Goal: Task Accomplishment & Management: Manage account settings

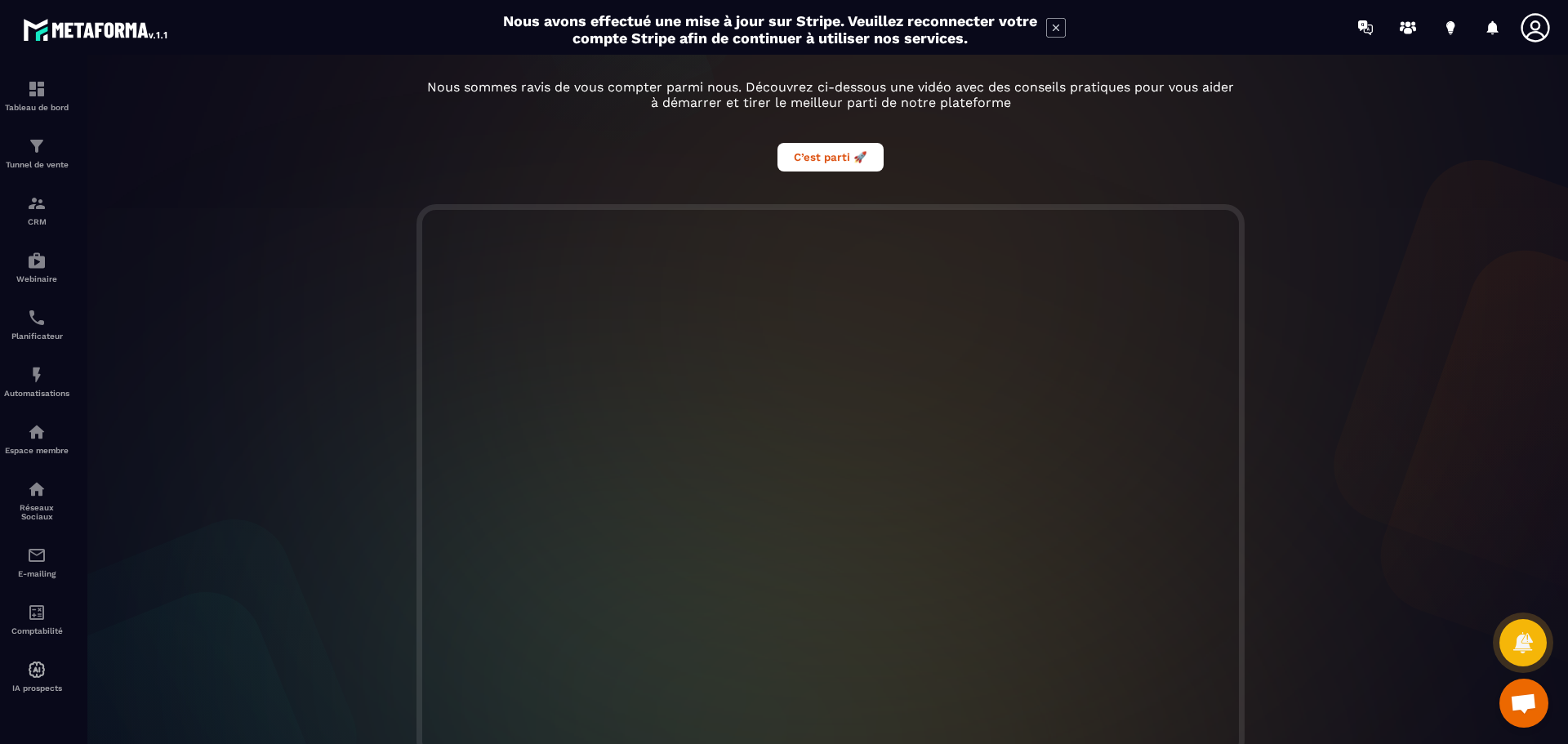
scroll to position [306, 0]
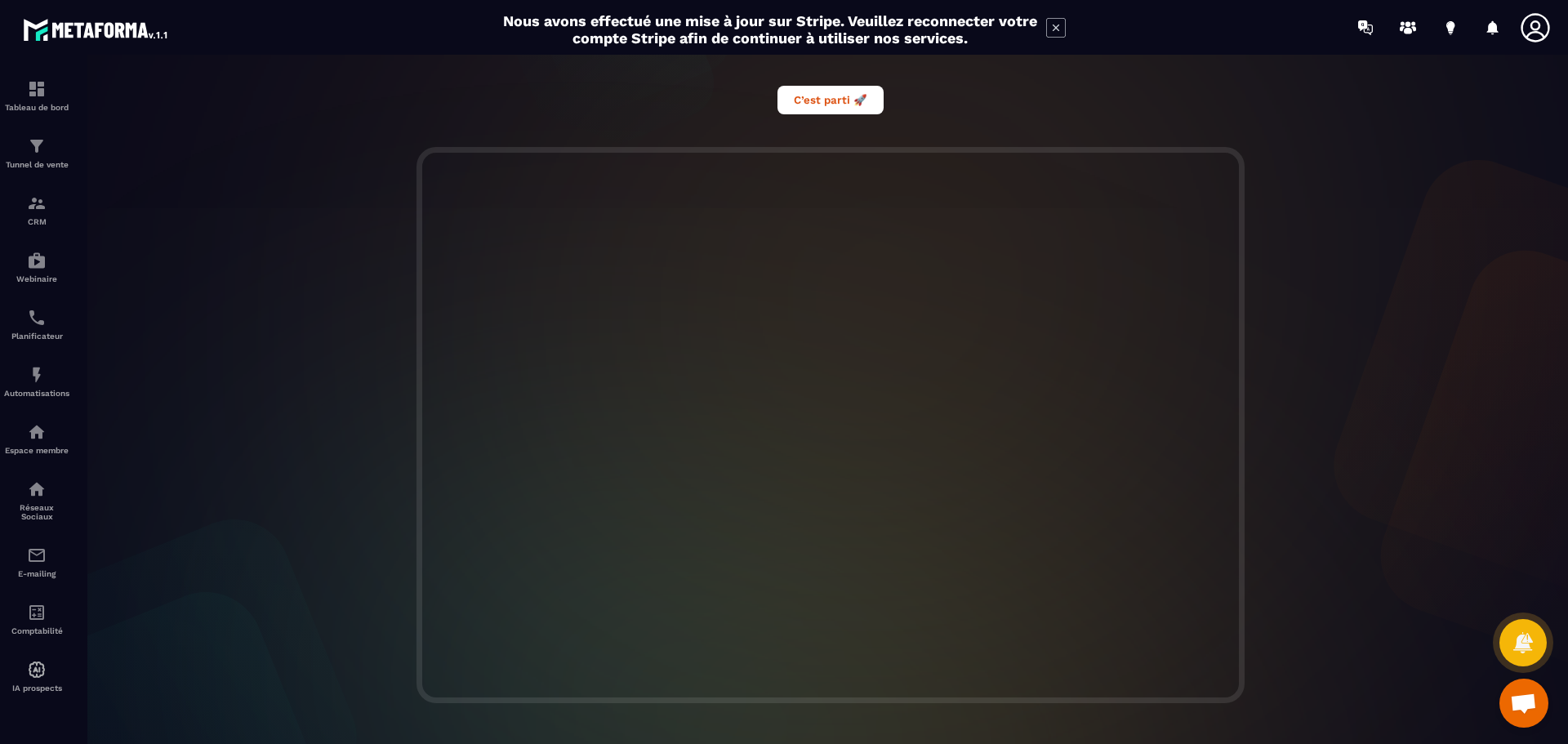
click at [1535, 31] on icon at bounding box center [1535, 28] width 29 height 29
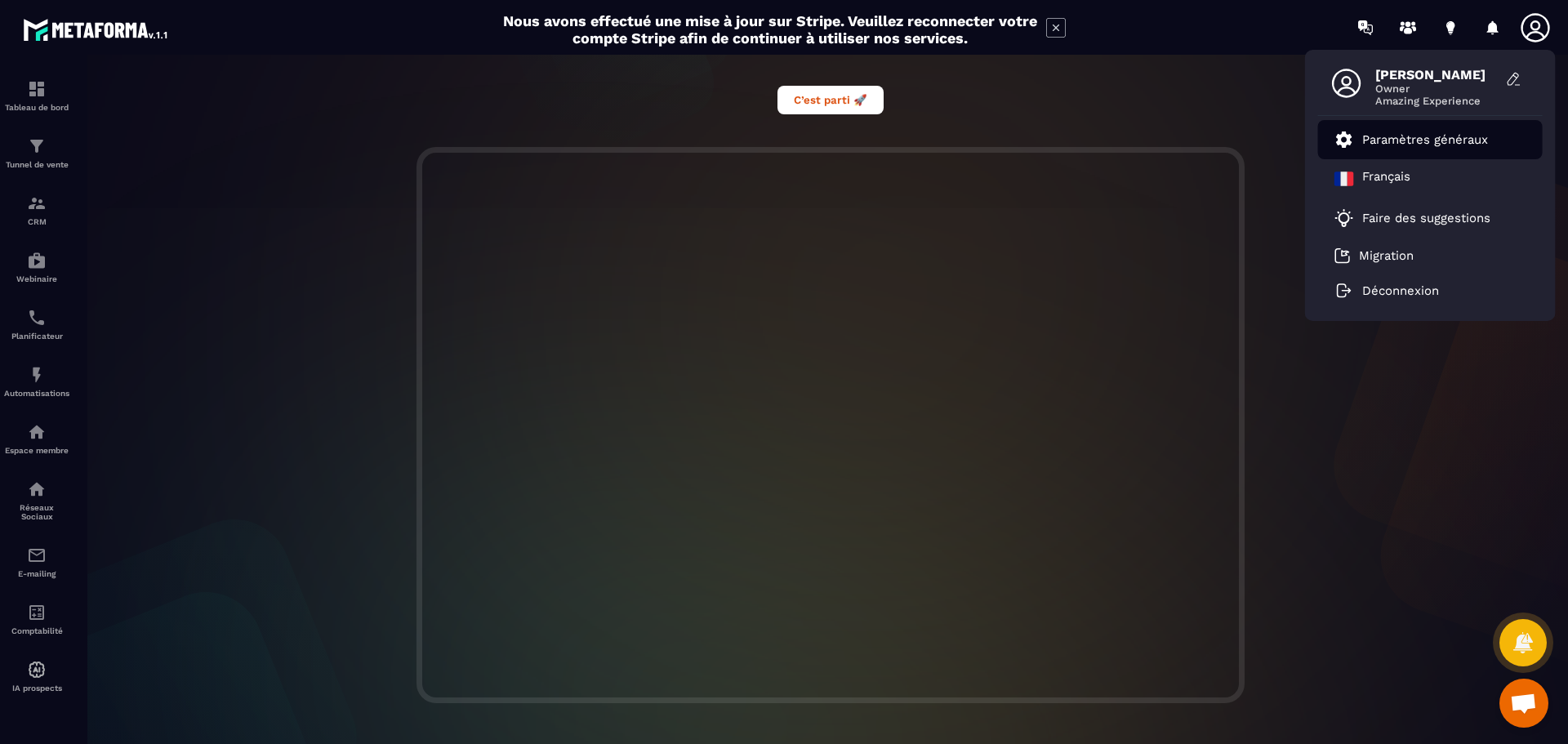
click at [1457, 139] on p "Paramètres généraux" at bounding box center [1425, 139] width 126 height 14
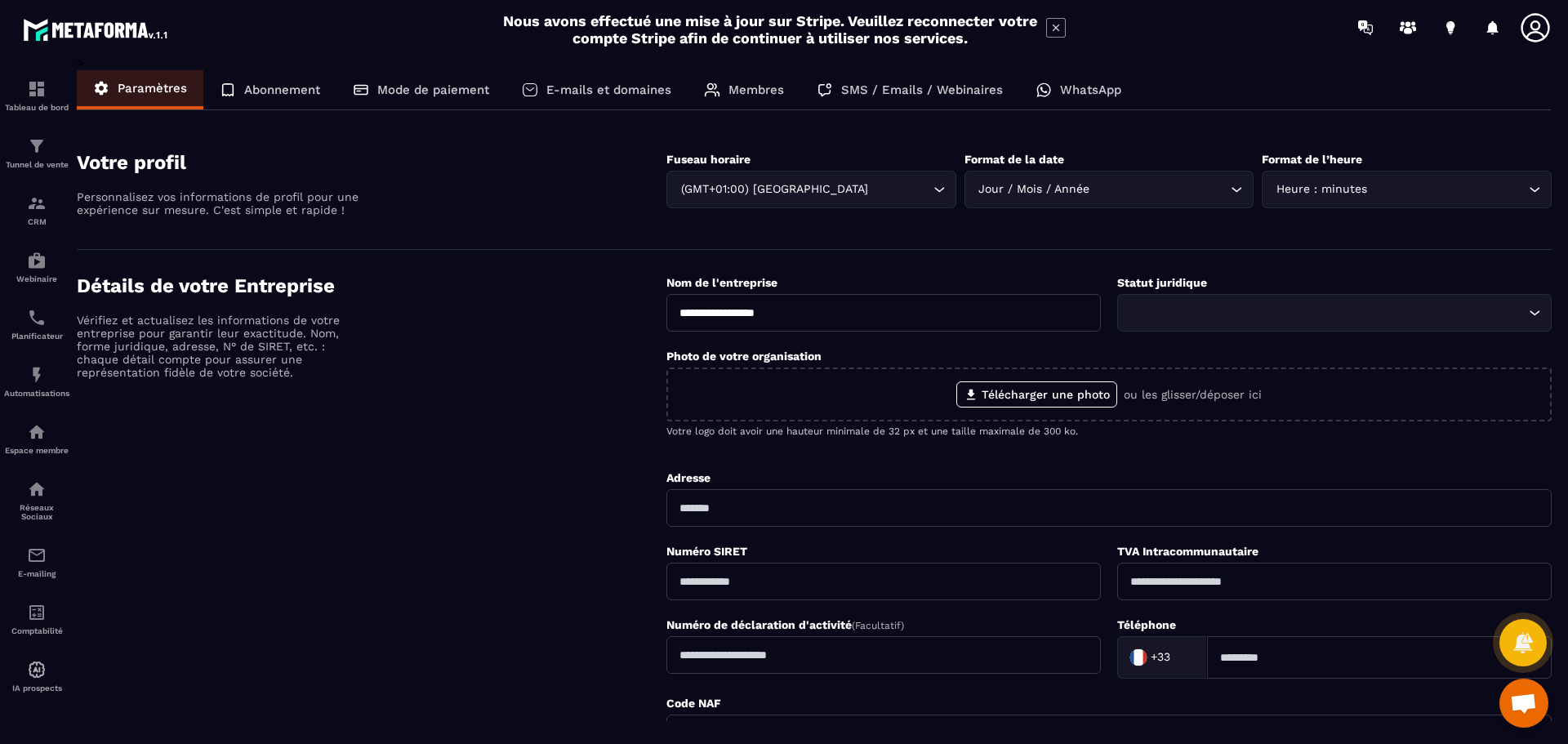
click at [311, 88] on p "Abonnement" at bounding box center [282, 90] width 76 height 14
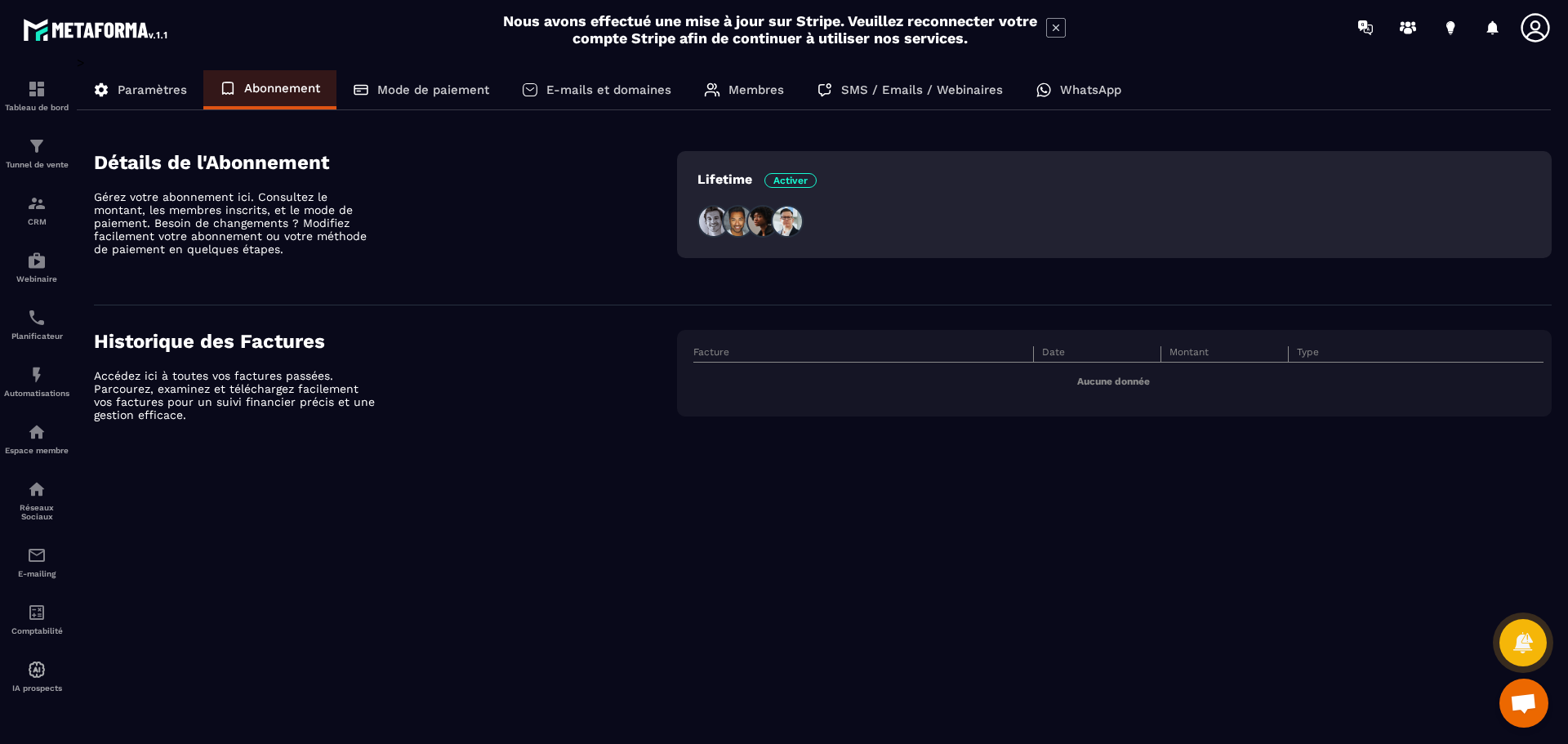
click at [130, 94] on p "Paramètres" at bounding box center [152, 90] width 69 height 14
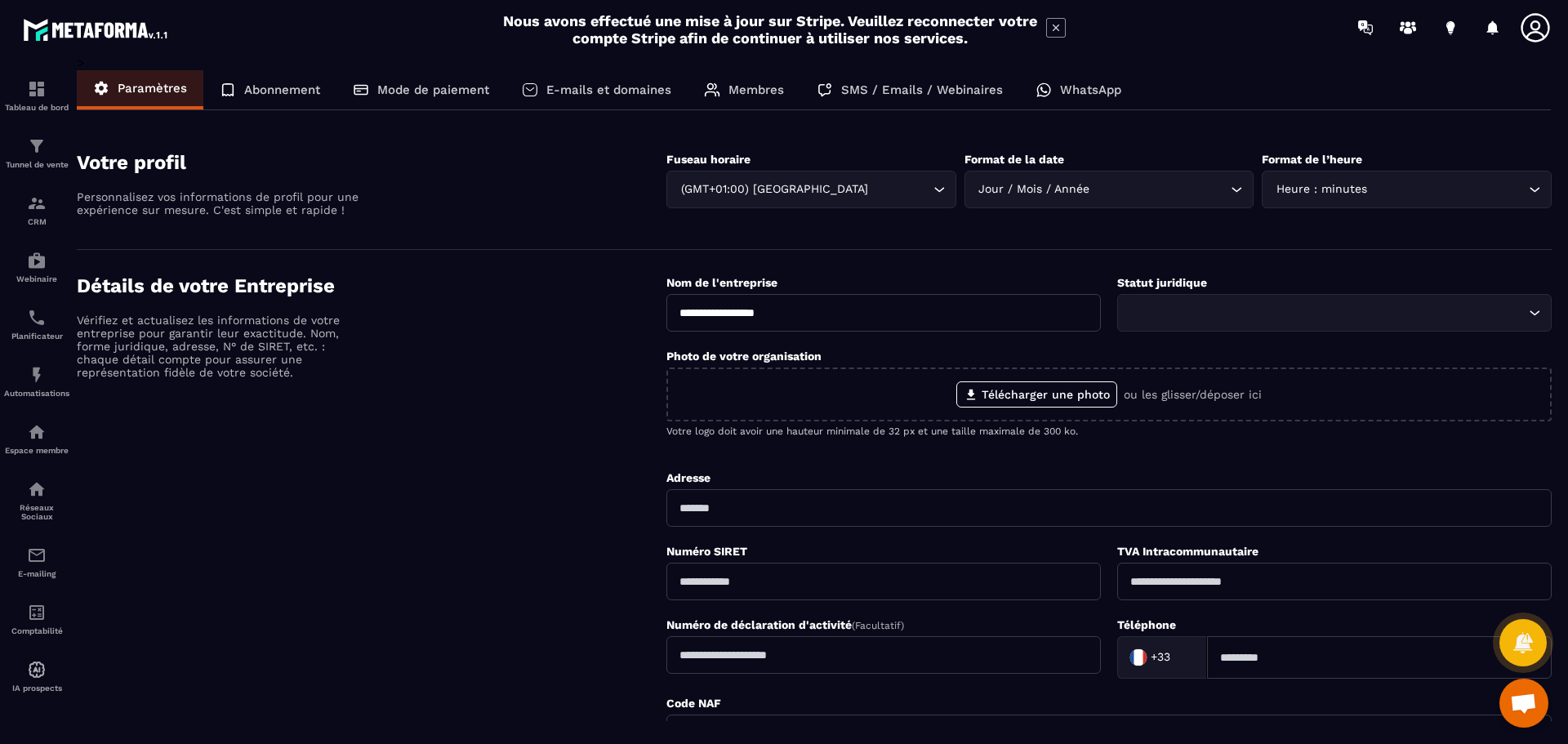
click at [261, 91] on p "Abonnement" at bounding box center [282, 90] width 76 height 14
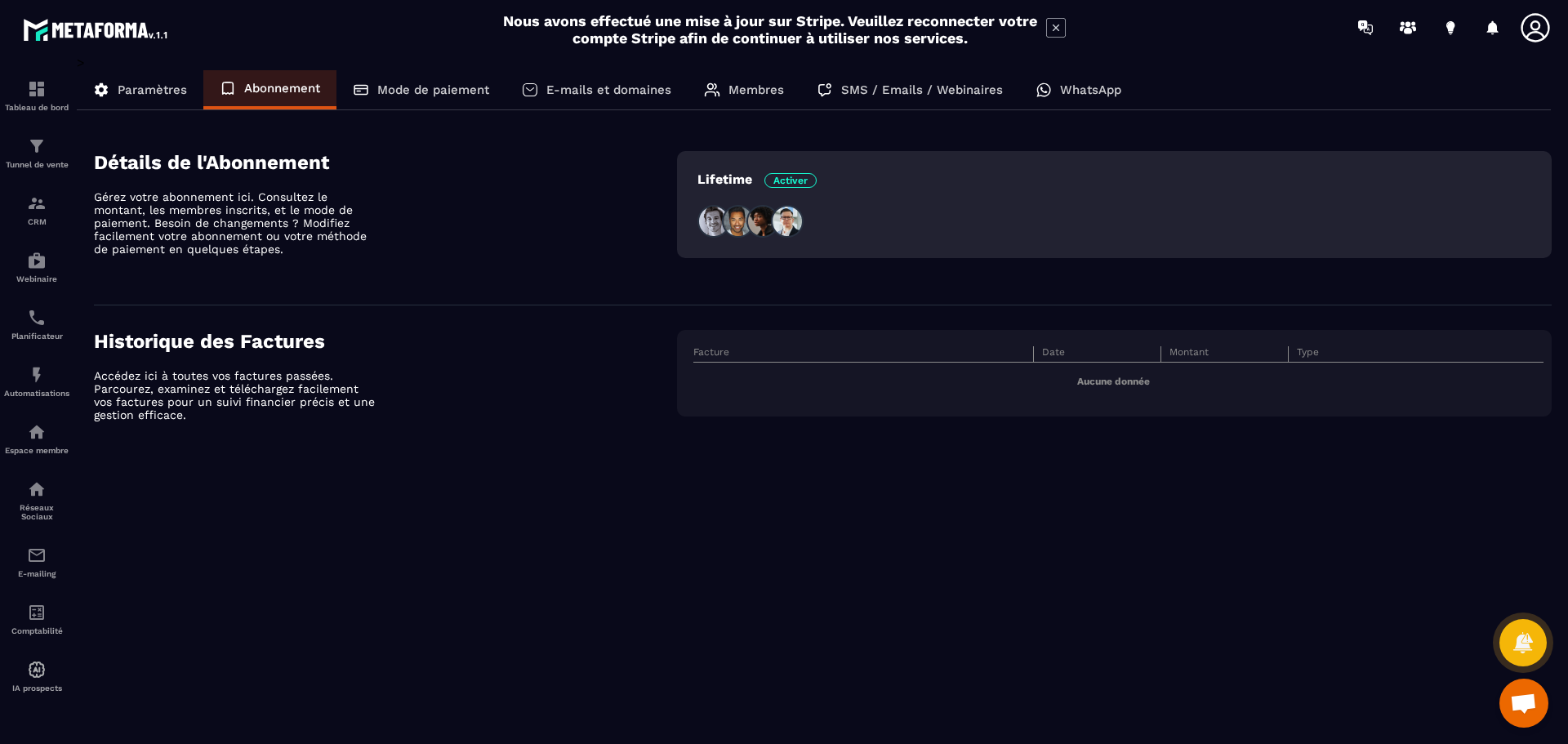
click at [435, 93] on p "Mode de paiement" at bounding box center [433, 90] width 112 height 14
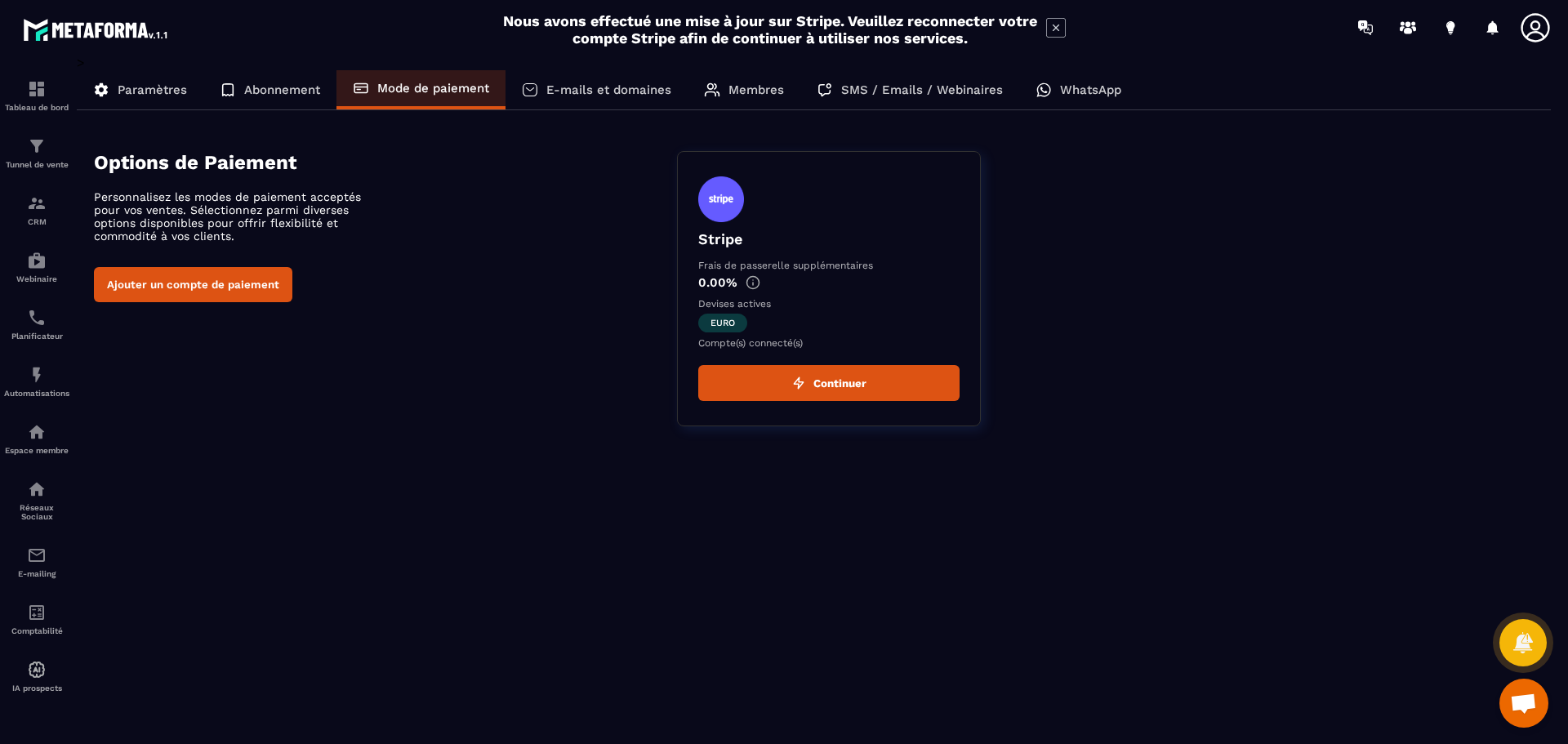
click at [569, 87] on p "E-mails et domaines" at bounding box center [608, 90] width 125 height 14
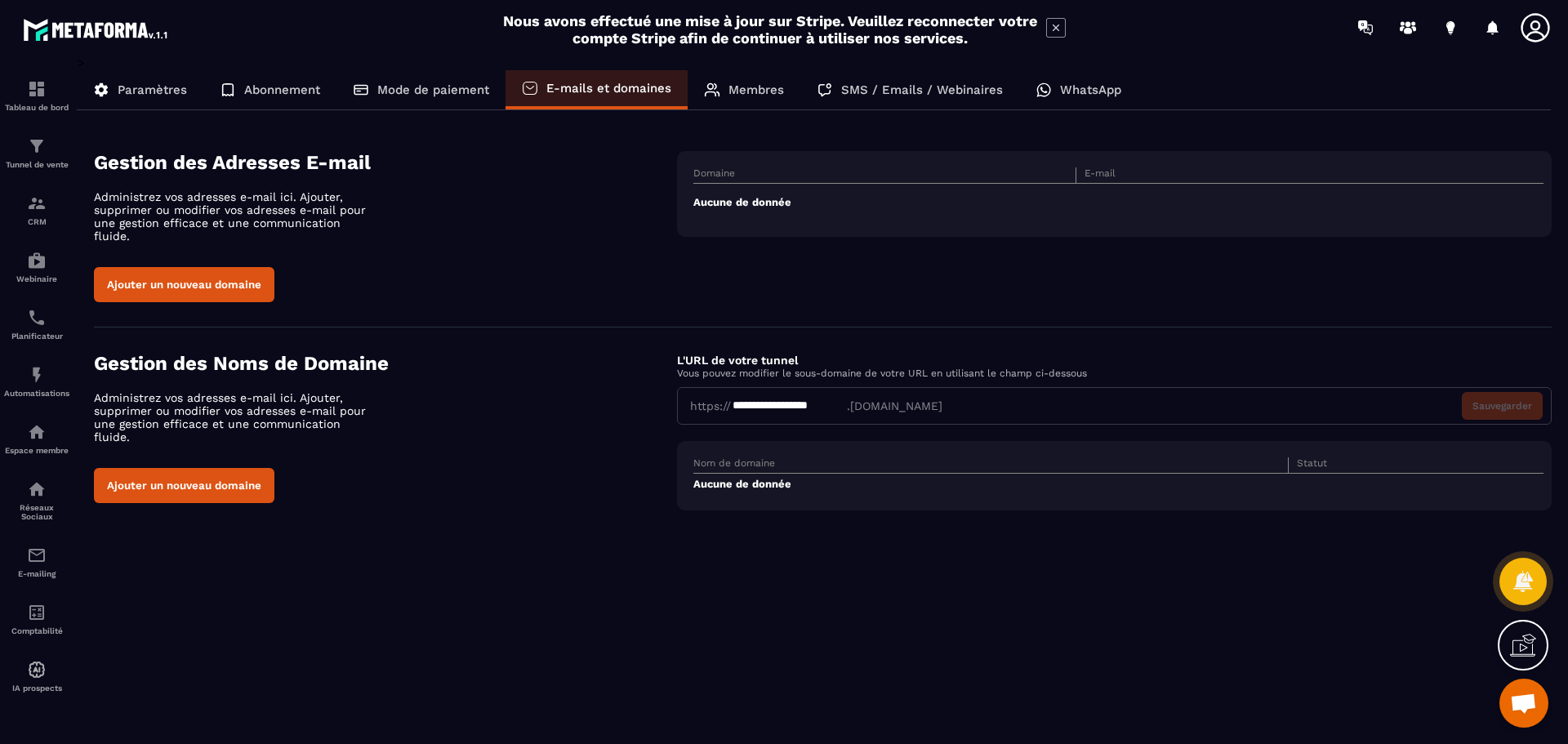
click at [162, 86] on p "Paramètres" at bounding box center [152, 90] width 69 height 14
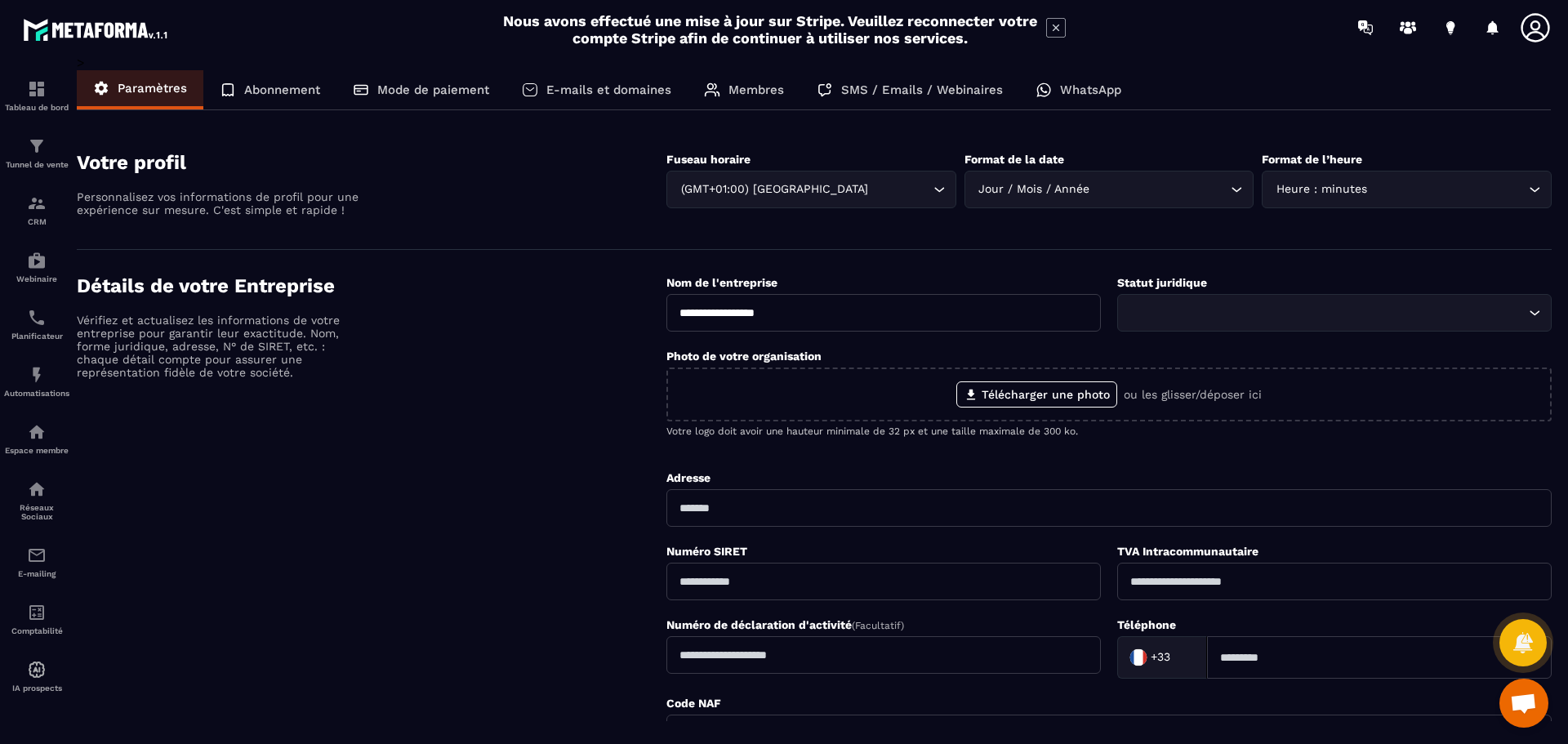
click at [273, 85] on p "Abonnement" at bounding box center [282, 90] width 76 height 14
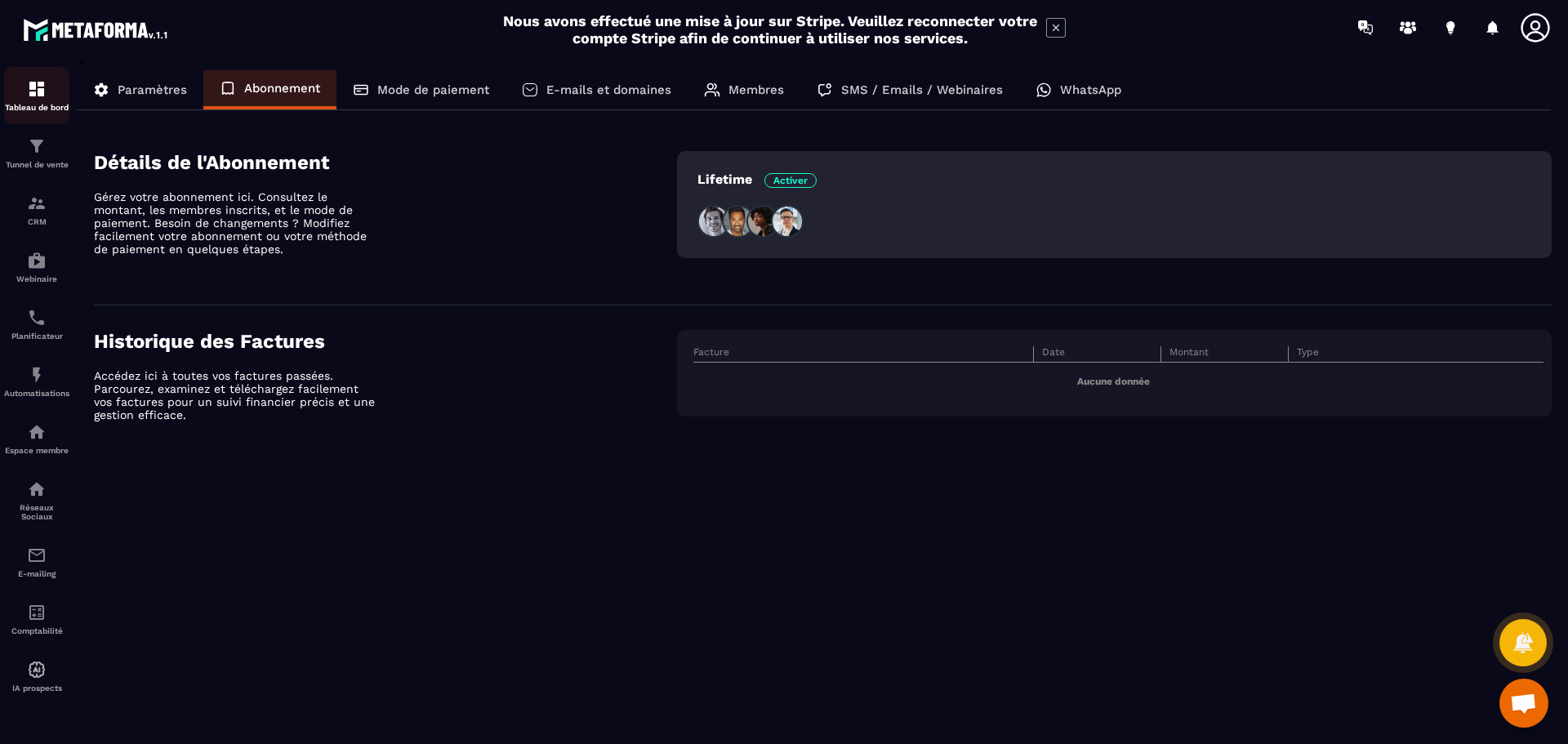
click at [46, 104] on p "Tableau de bord" at bounding box center [37, 107] width 66 height 9
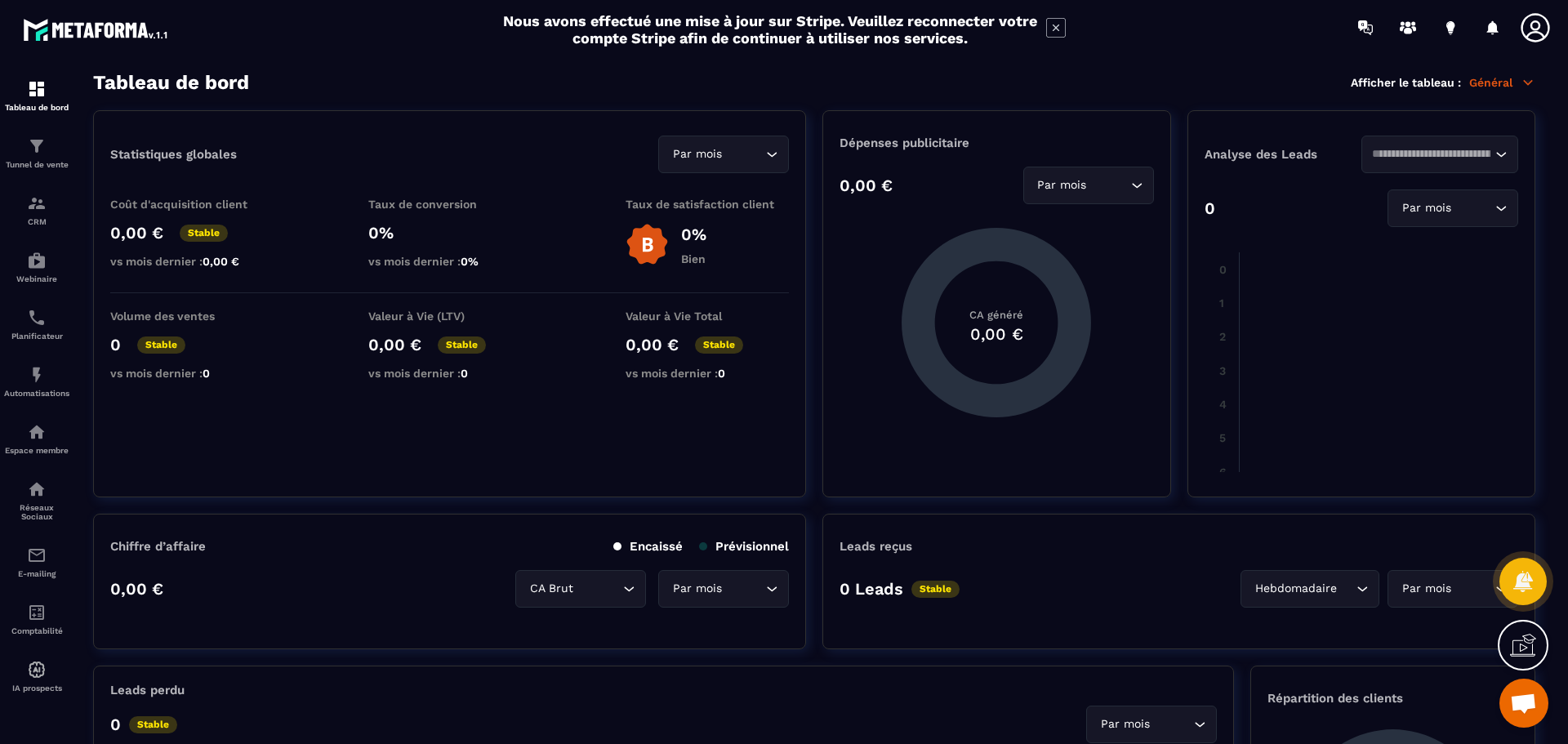
click at [1533, 34] on icon at bounding box center [1535, 28] width 32 height 32
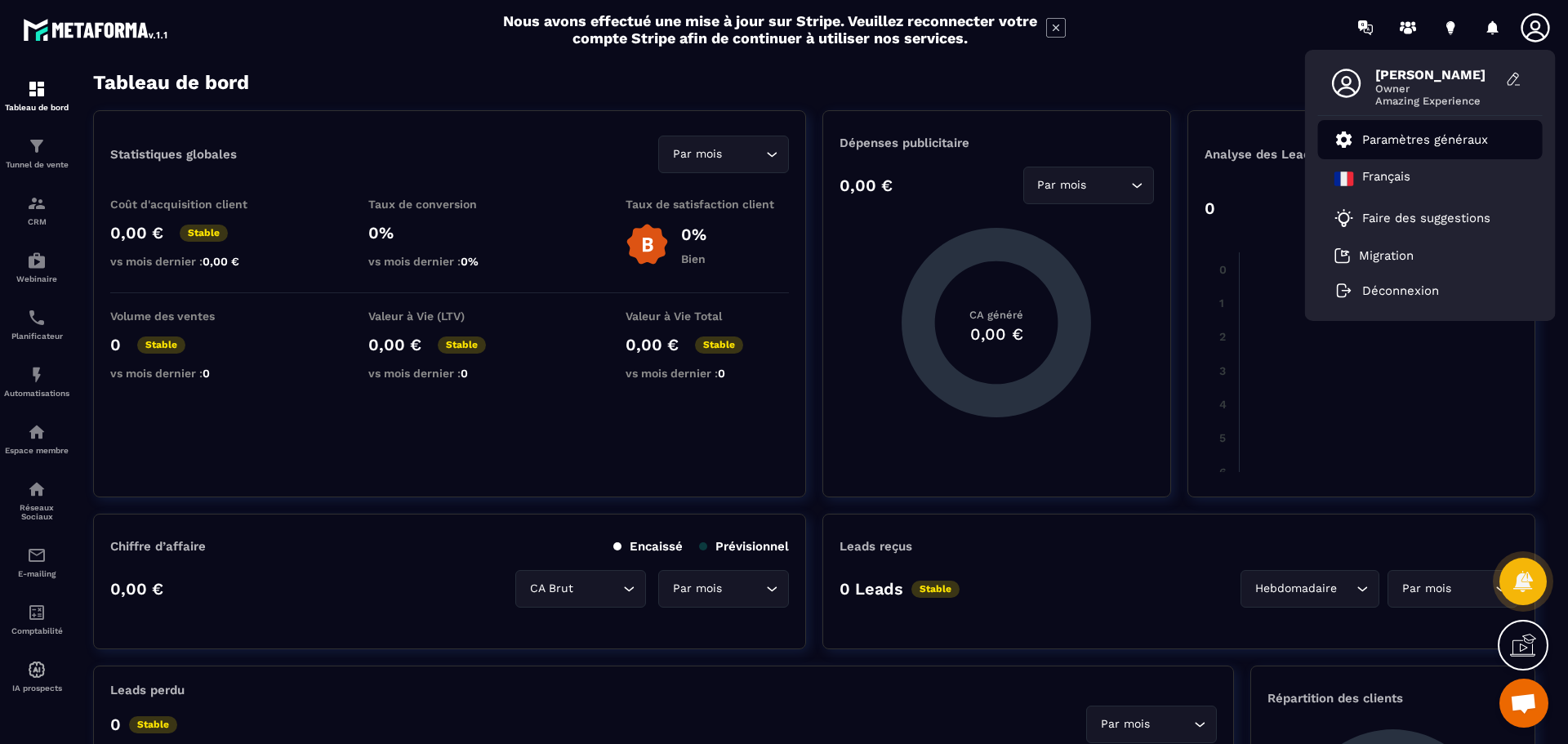
click at [1390, 146] on p "Paramètres généraux" at bounding box center [1425, 139] width 126 height 14
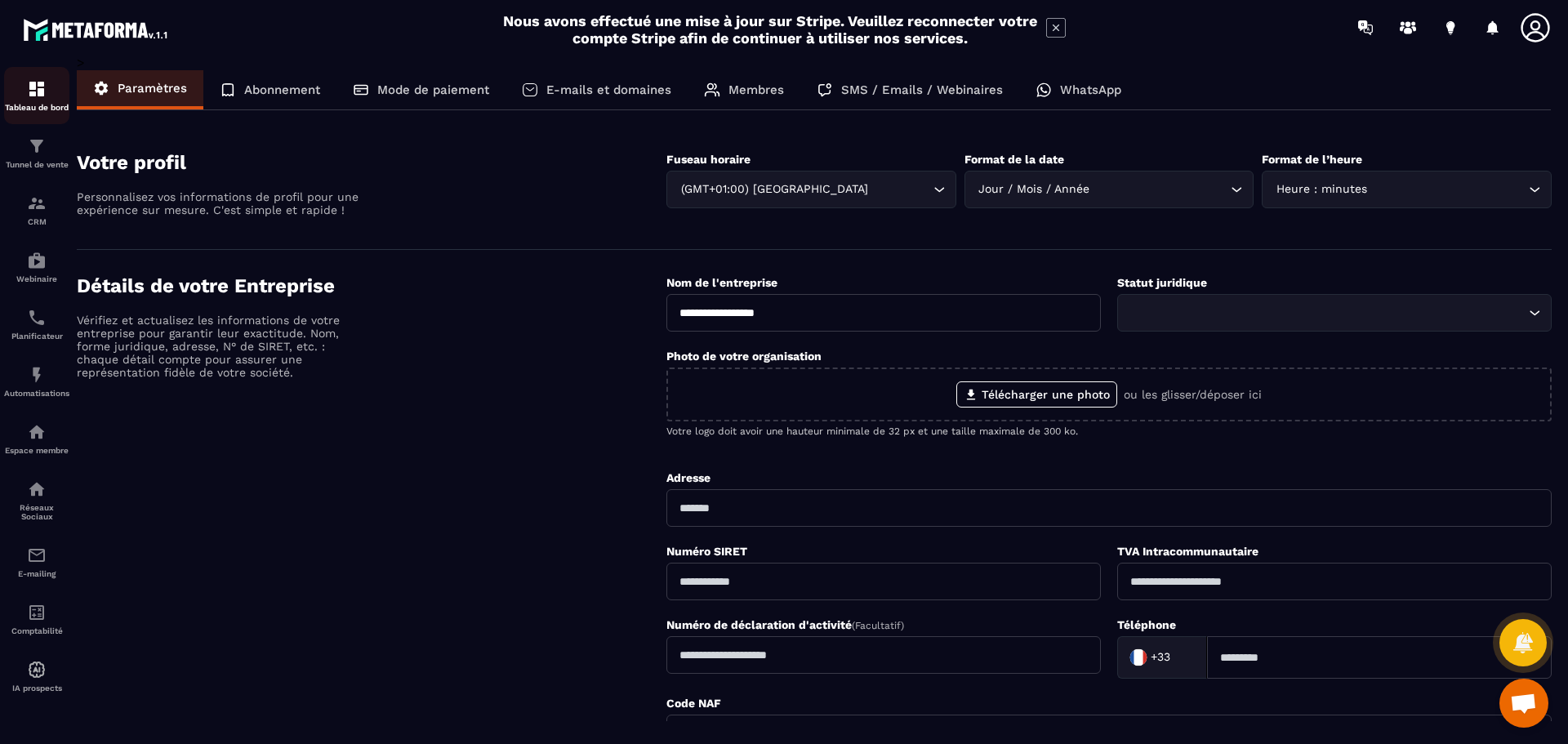
click at [40, 104] on p "Tableau de bord" at bounding box center [37, 107] width 66 height 9
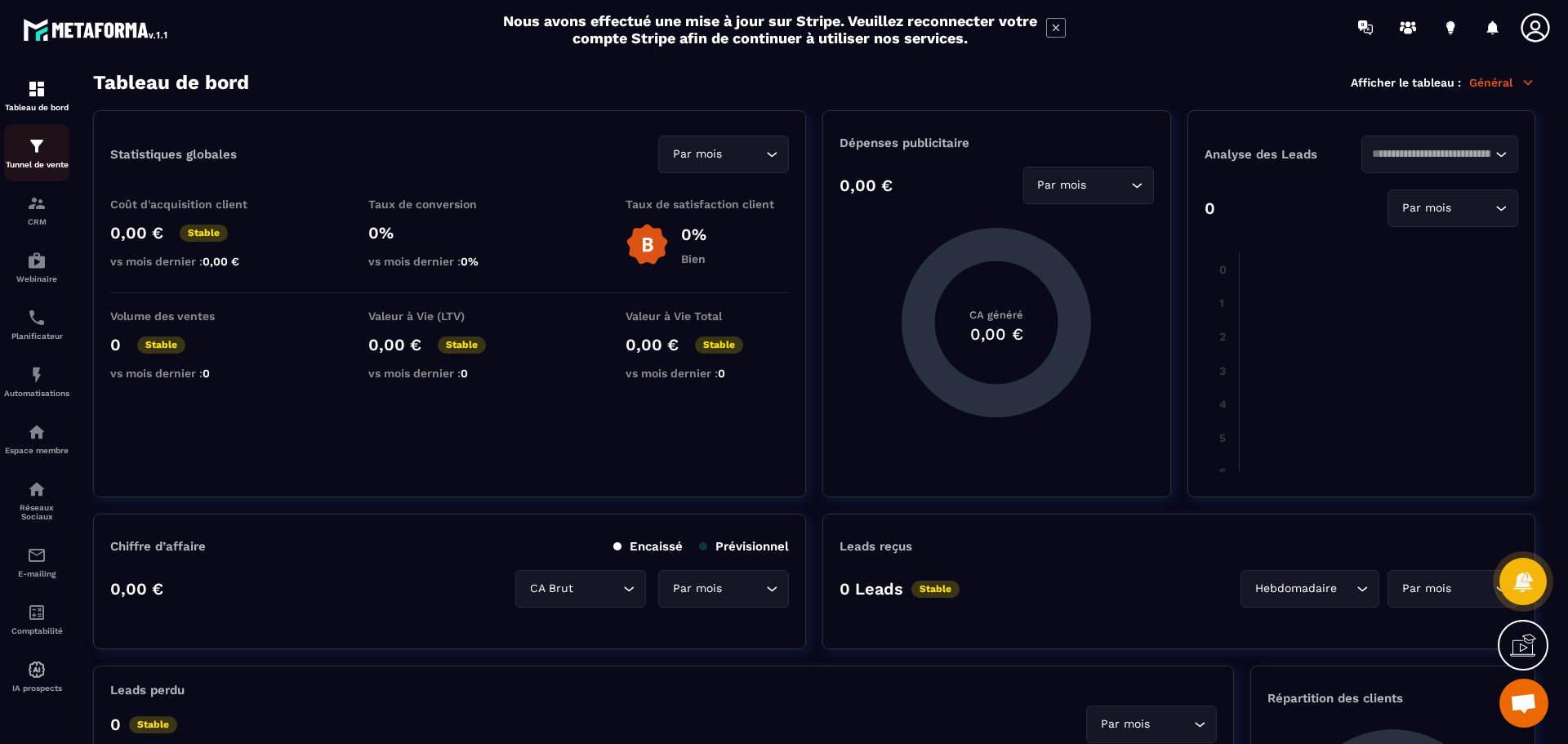
click at [34, 157] on div "Tunnel de vente" at bounding box center [37, 153] width 66 height 32
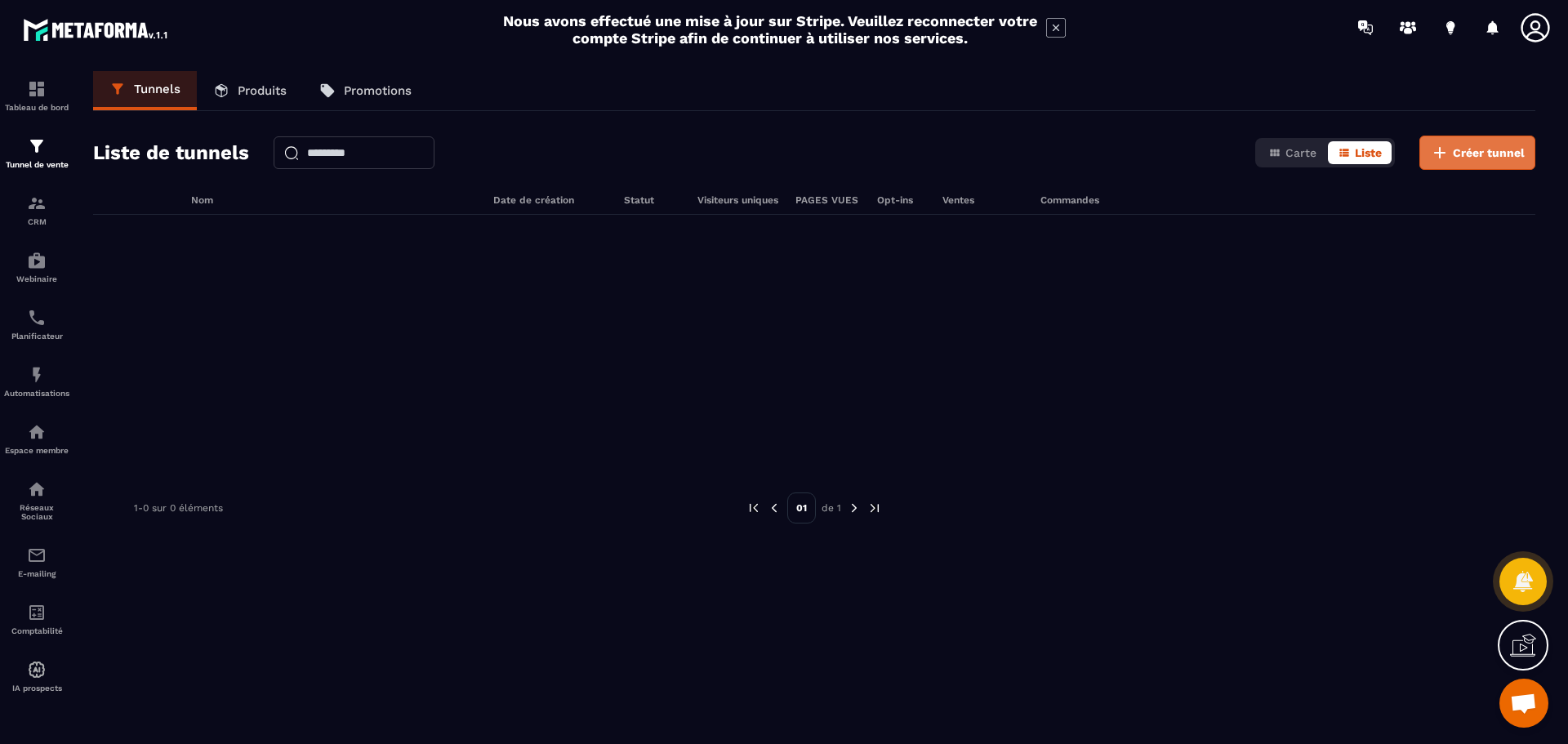
click at [1497, 155] on span "Créer tunnel" at bounding box center [1489, 153] width 72 height 16
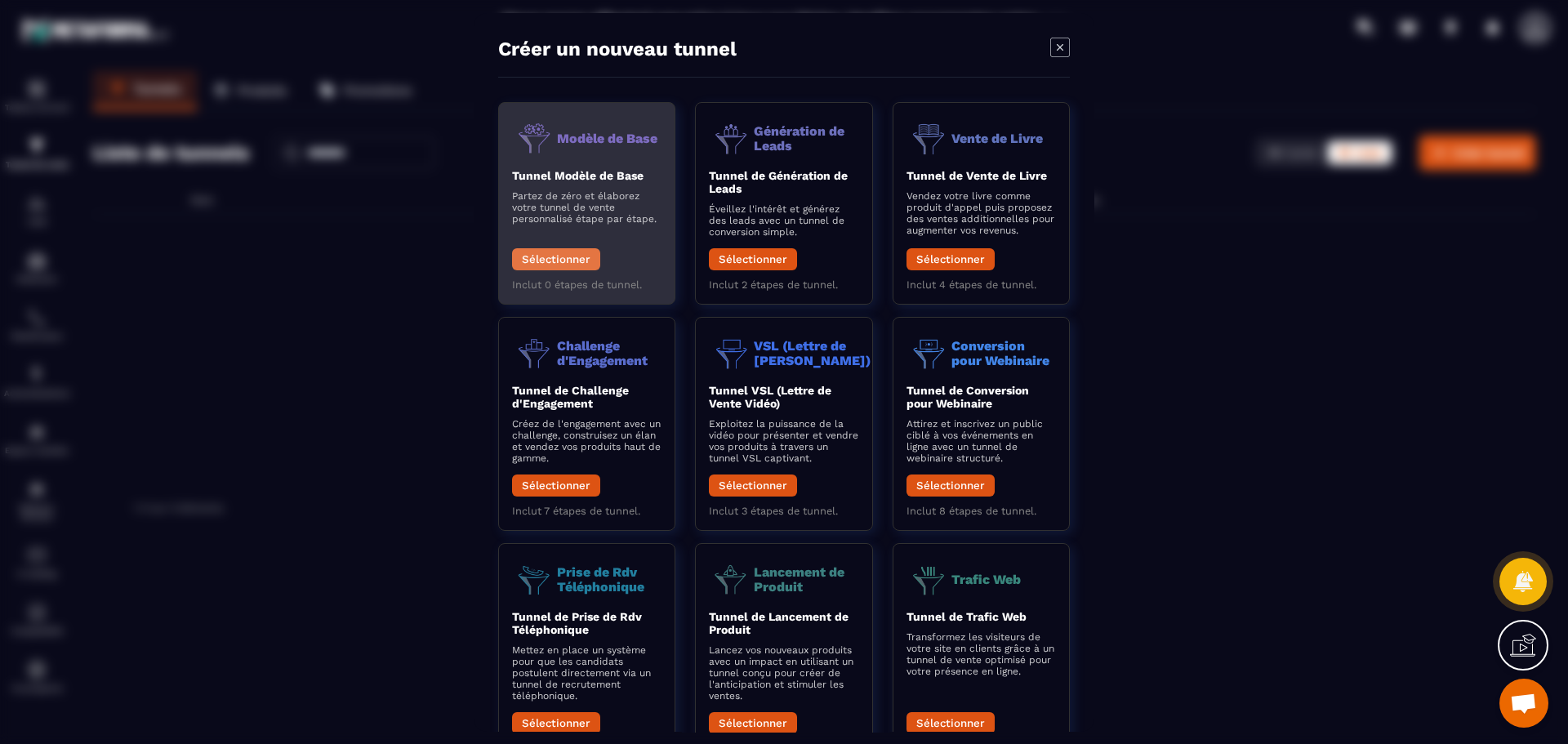
click at [584, 251] on button "Sélectionner" at bounding box center [556, 259] width 88 height 22
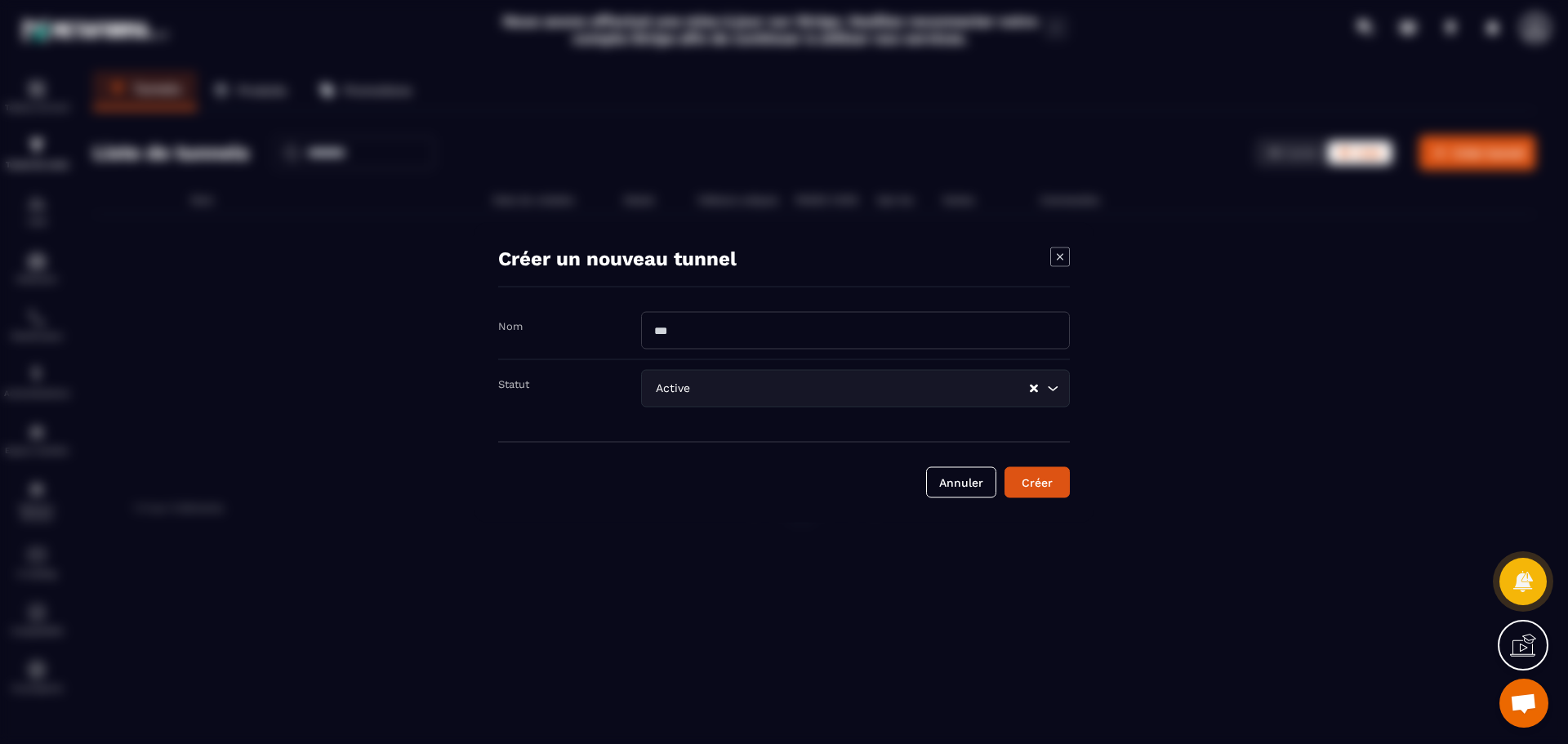
click at [1060, 249] on icon "Modal window" at bounding box center [1060, 256] width 20 height 20
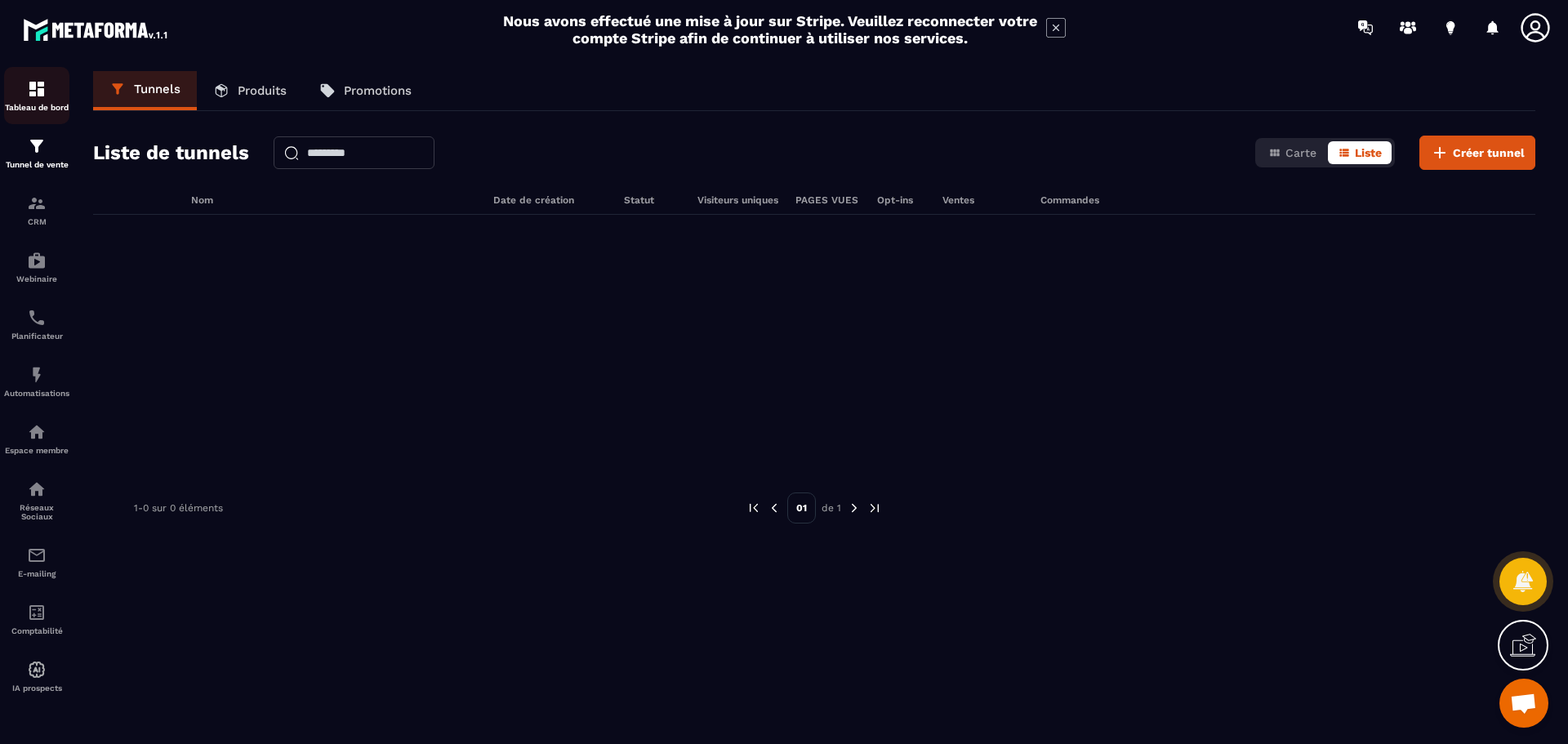
click at [31, 106] on p "Tableau de bord" at bounding box center [37, 107] width 66 height 9
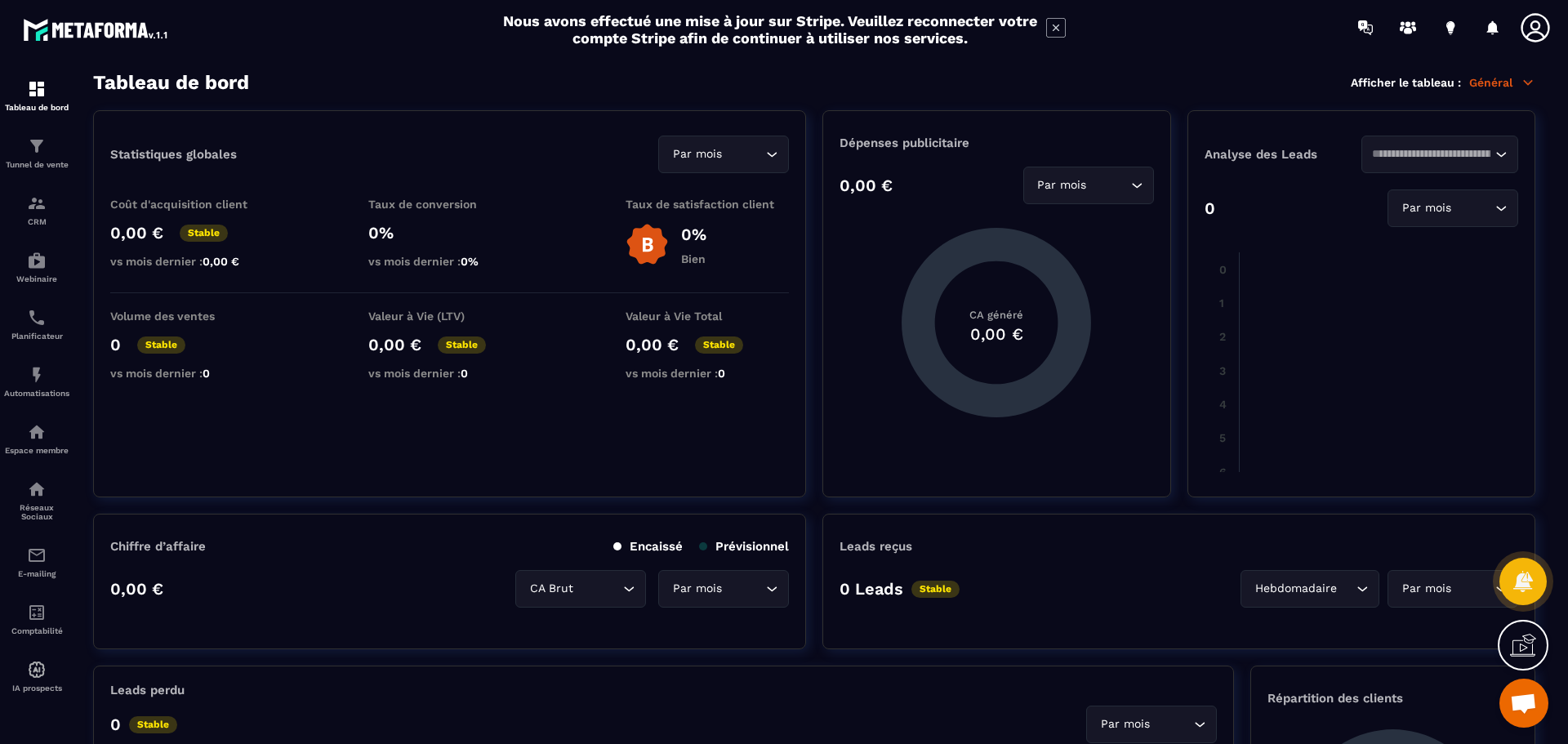
click at [1537, 30] on icon at bounding box center [1535, 28] width 29 height 29
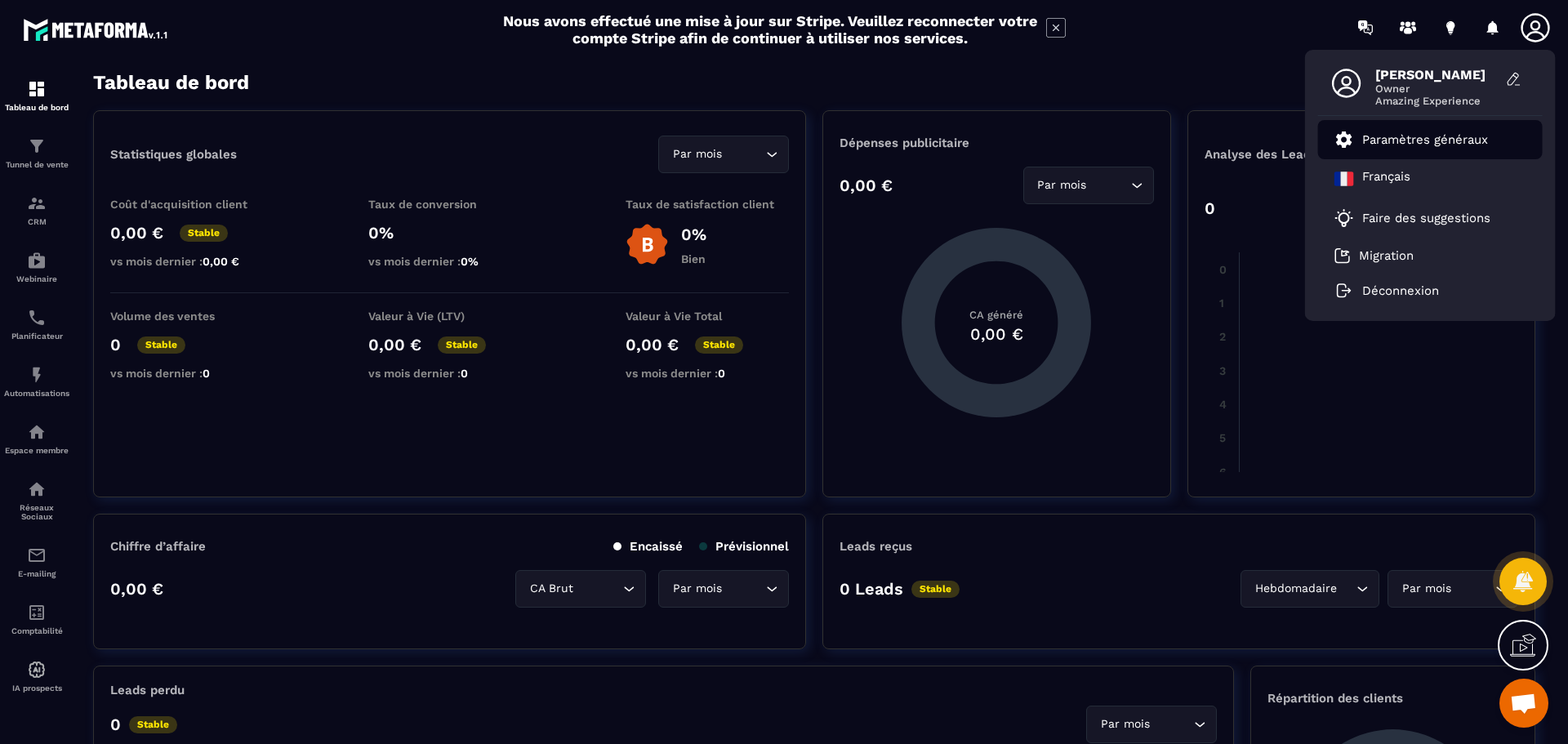
click at [1400, 139] on p "Paramètres généraux" at bounding box center [1425, 139] width 126 height 14
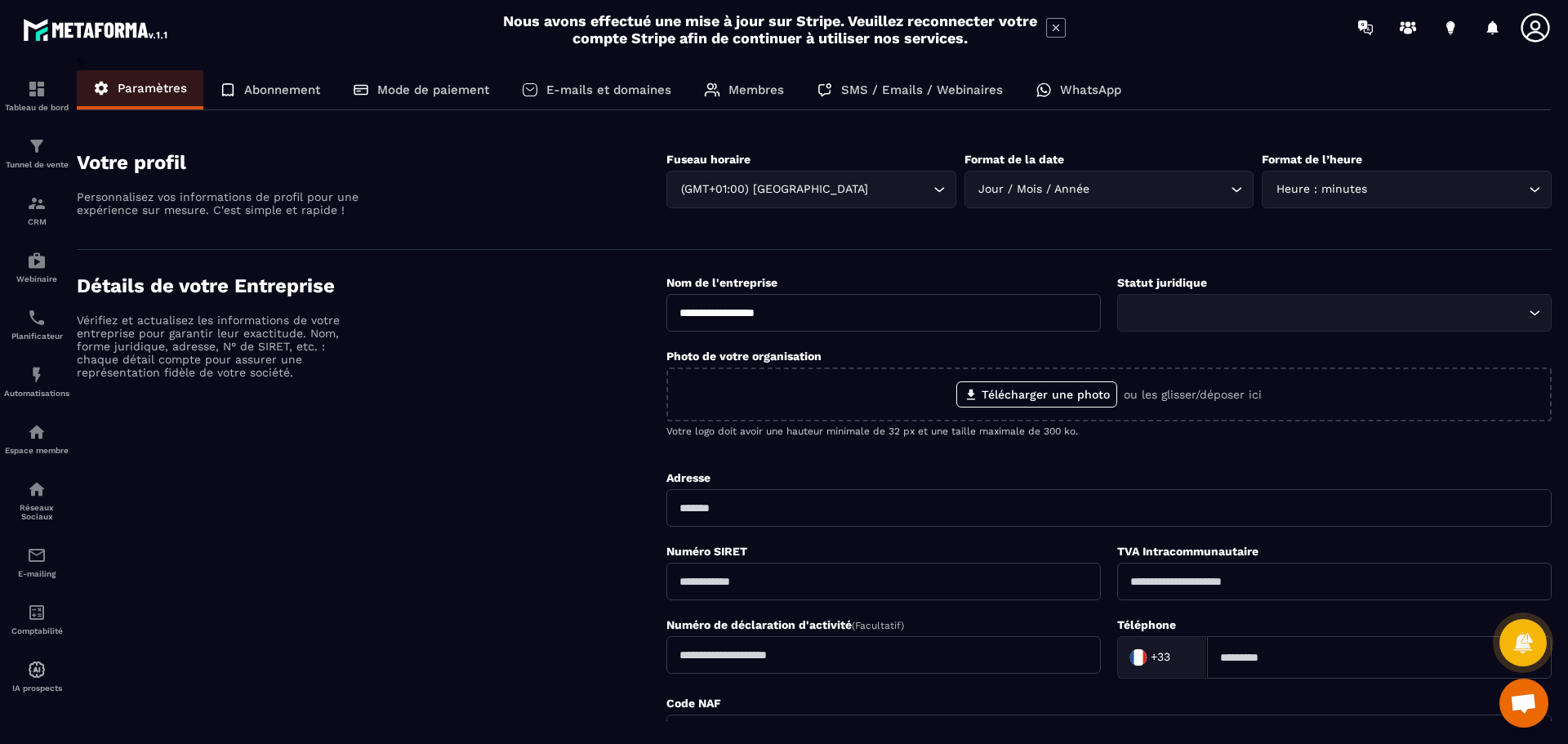
click at [1545, 27] on icon at bounding box center [1535, 28] width 32 height 32
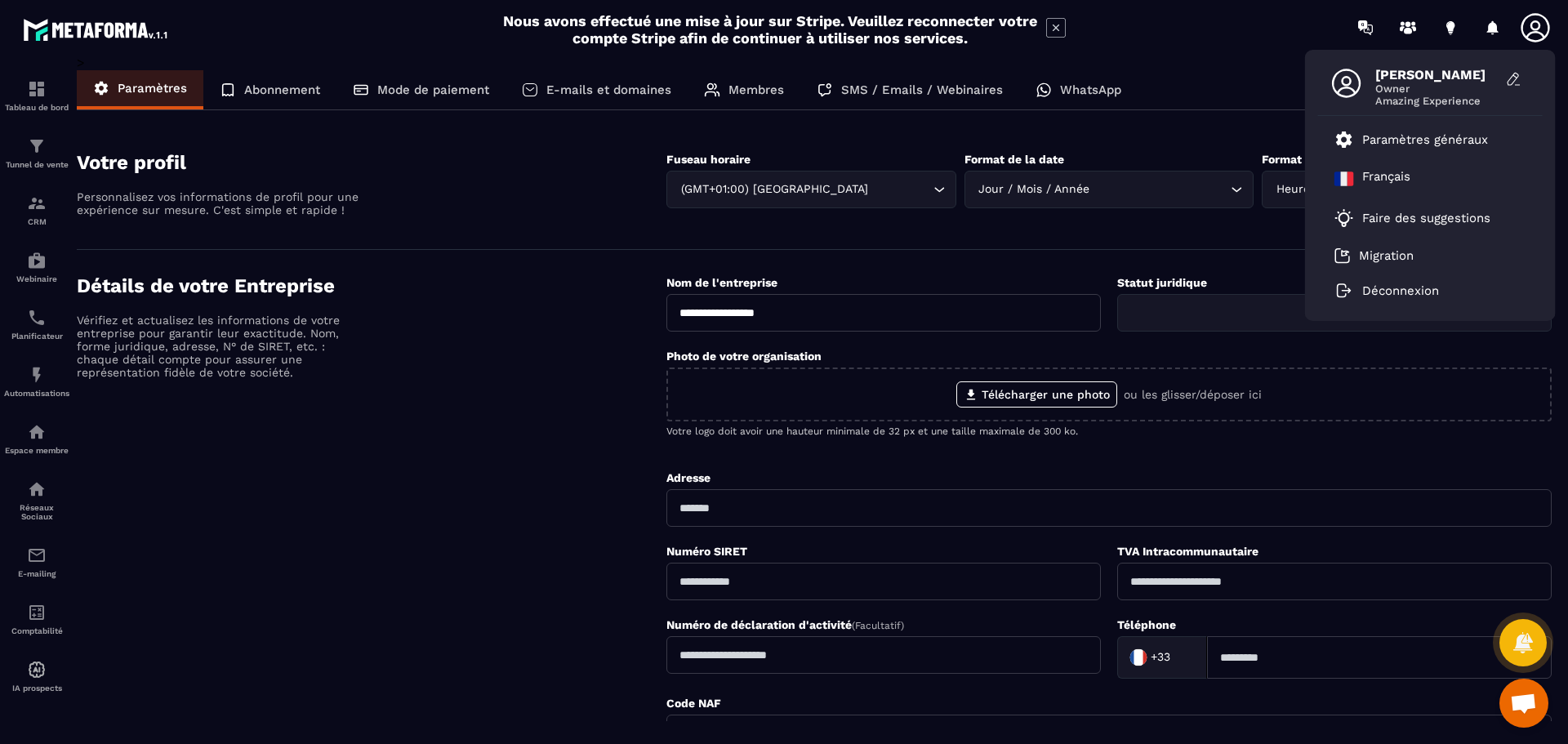
click at [1403, 76] on span "[PERSON_NAME]" at bounding box center [1437, 74] width 122 height 15
click at [1357, 86] on icon at bounding box center [1347, 83] width 32 height 32
click at [289, 85] on p "Abonnement" at bounding box center [282, 90] width 76 height 14
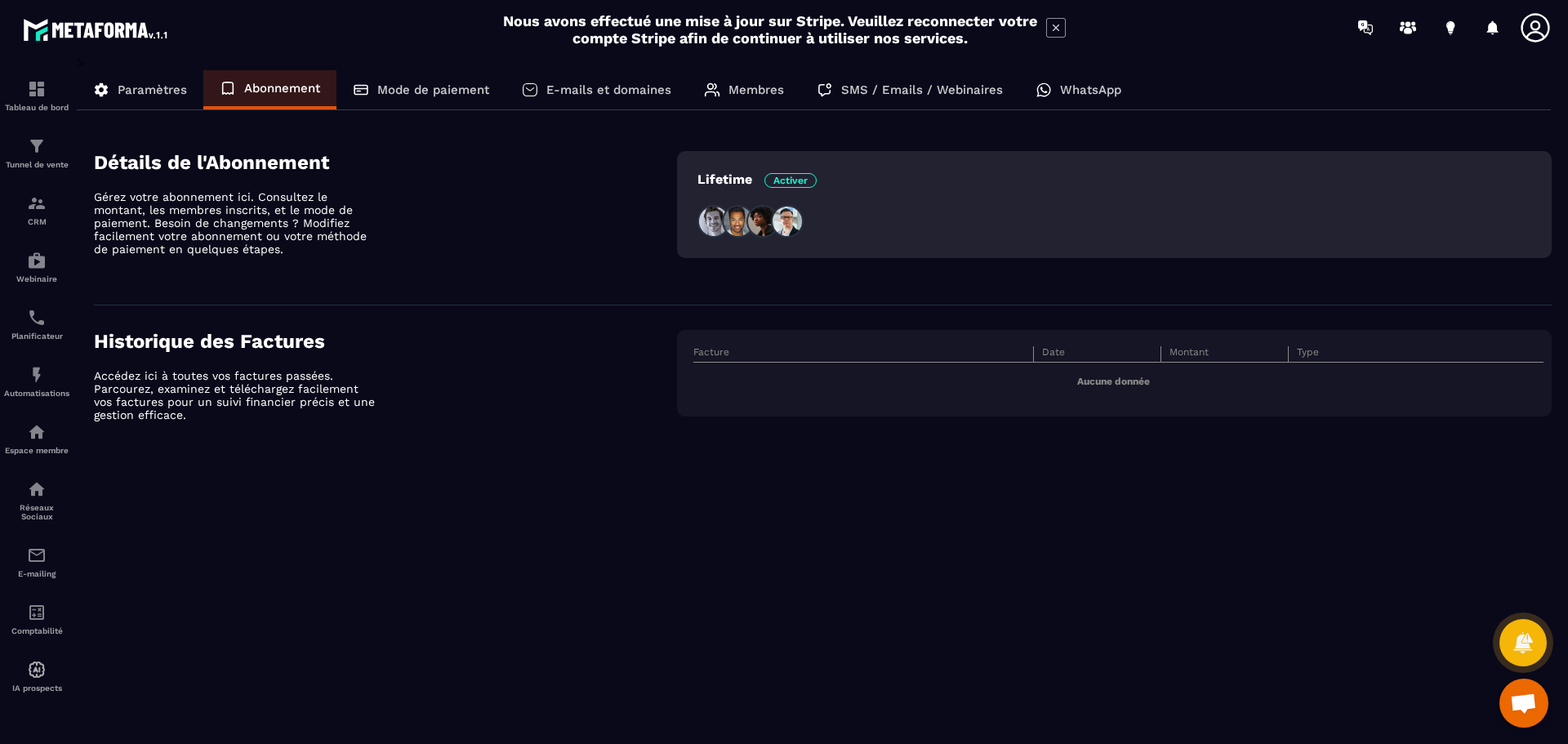
click at [403, 88] on p "Mode de paiement" at bounding box center [433, 90] width 112 height 14
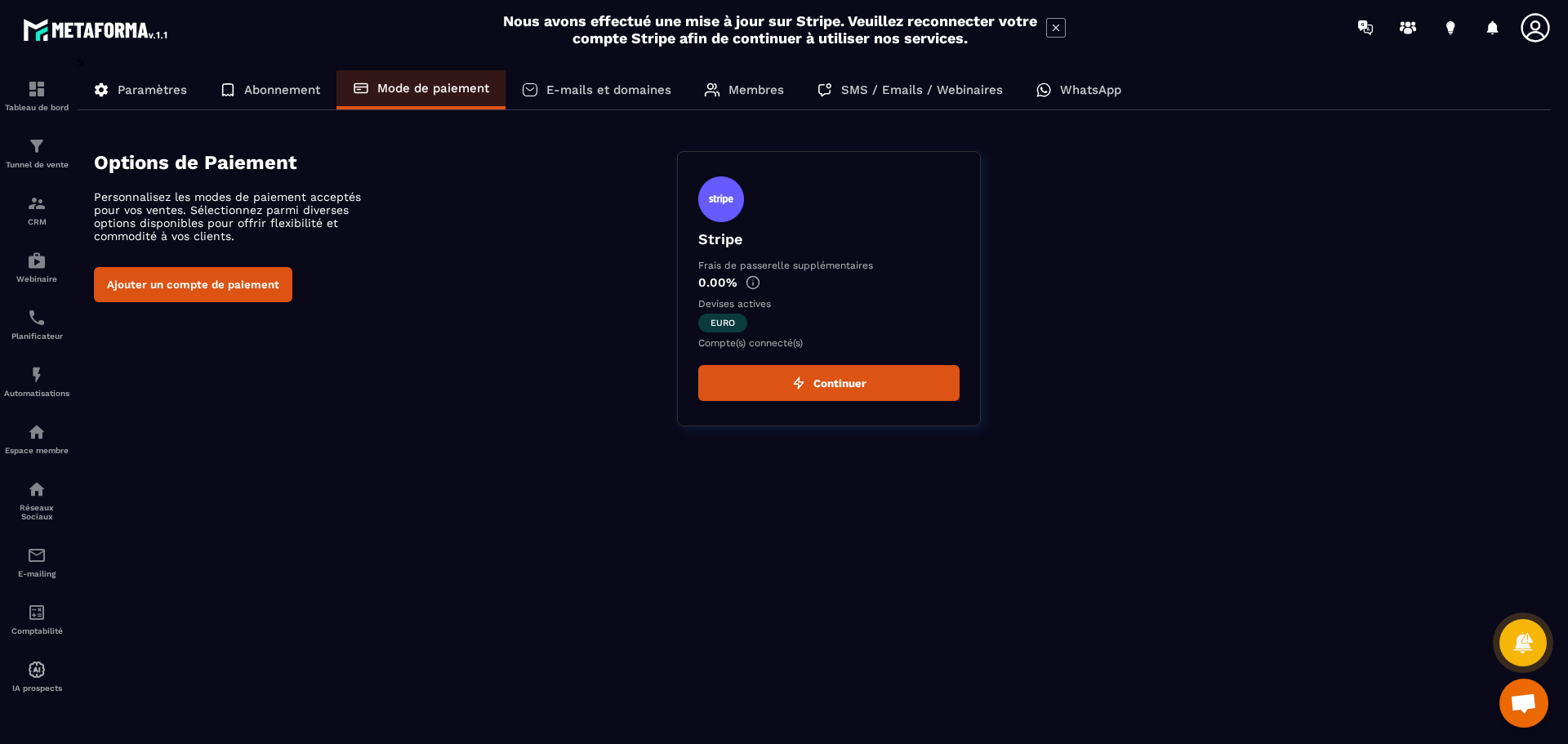
click at [574, 86] on p "E-mails et domaines" at bounding box center [608, 90] width 125 height 14
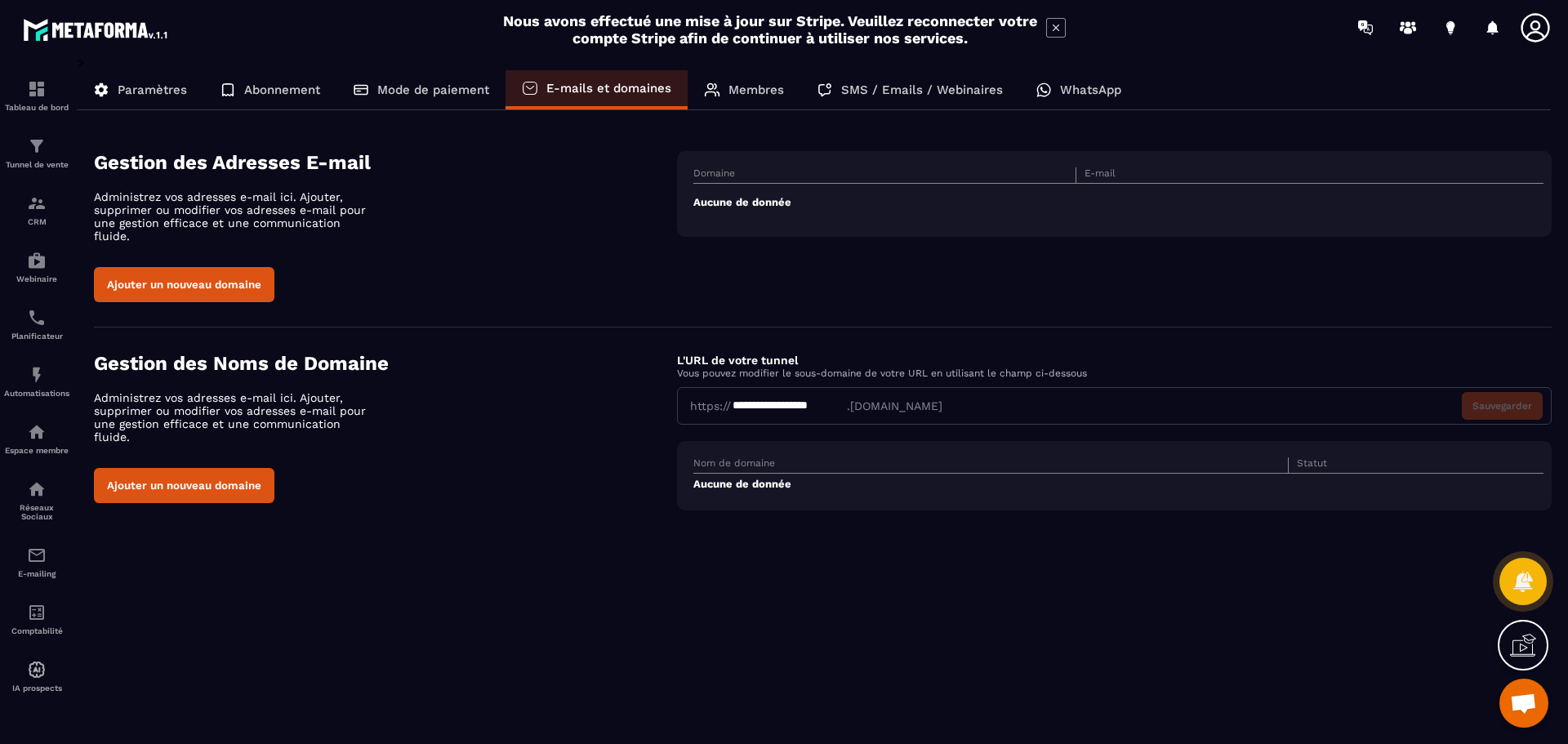
click at [725, 93] on div "Membres" at bounding box center [743, 90] width 112 height 40
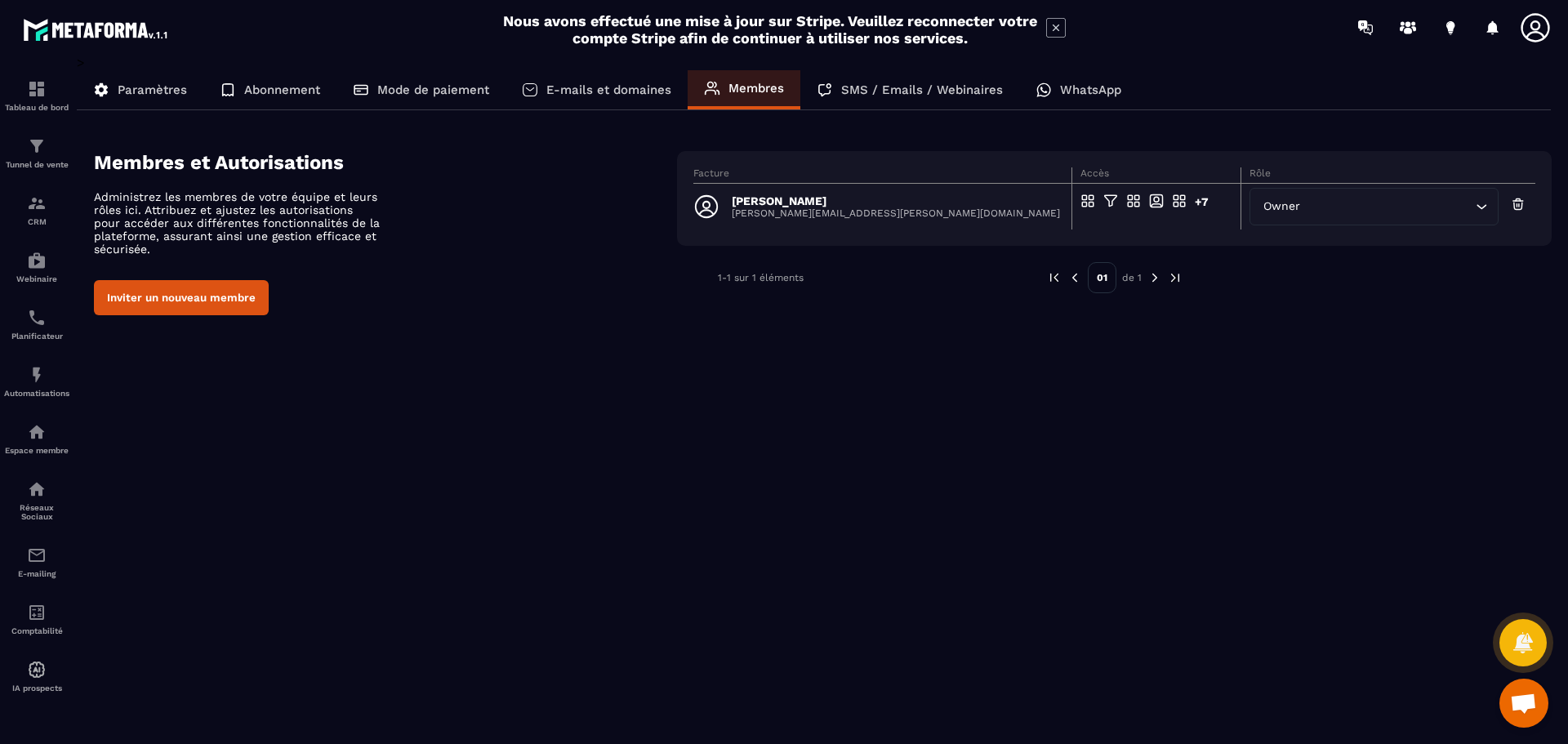
click at [890, 92] on p "SMS / Emails / Webinaires" at bounding box center [922, 90] width 162 height 14
